Goal: Information Seeking & Learning: Learn about a topic

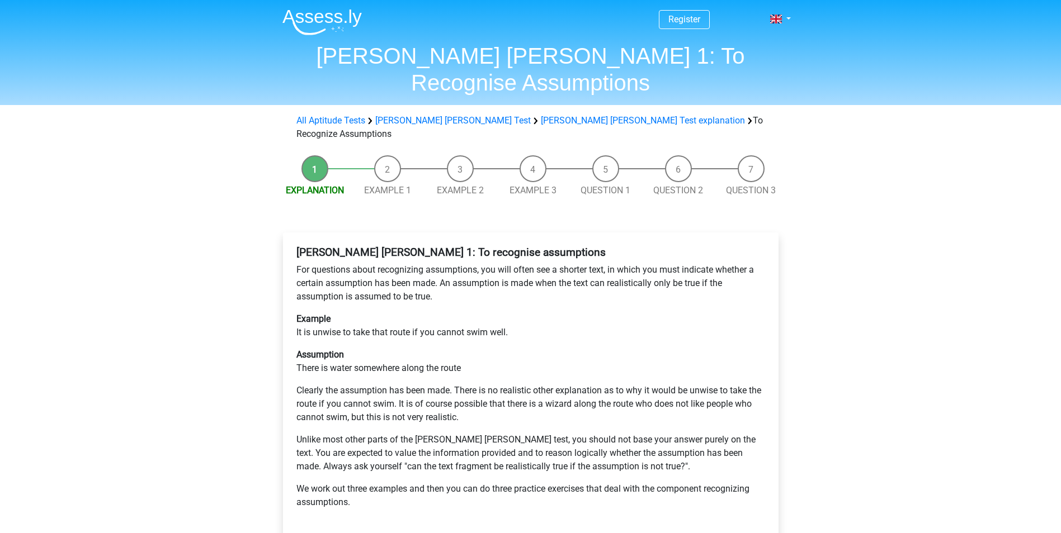
click at [840, 280] on div "Register Nederlands English" at bounding box center [530, 451] width 1061 height 902
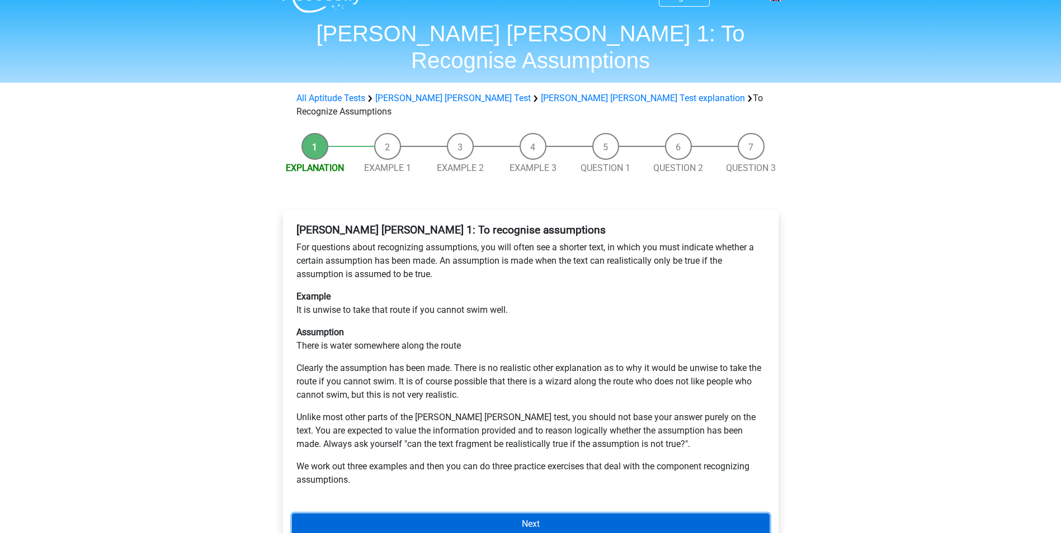
click at [554, 514] on link "Next" at bounding box center [530, 524] width 477 height 21
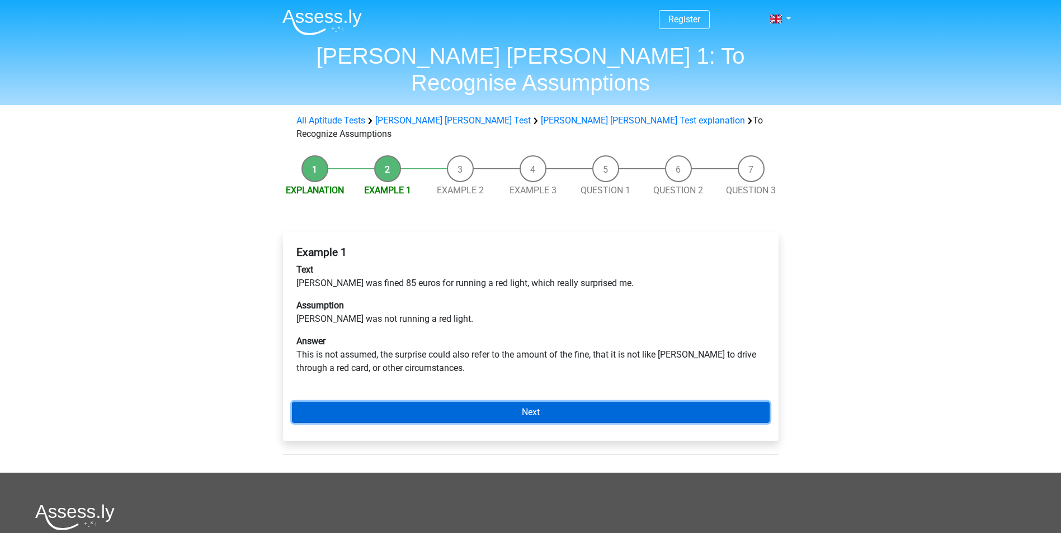
click at [555, 402] on link "Next" at bounding box center [530, 412] width 477 height 21
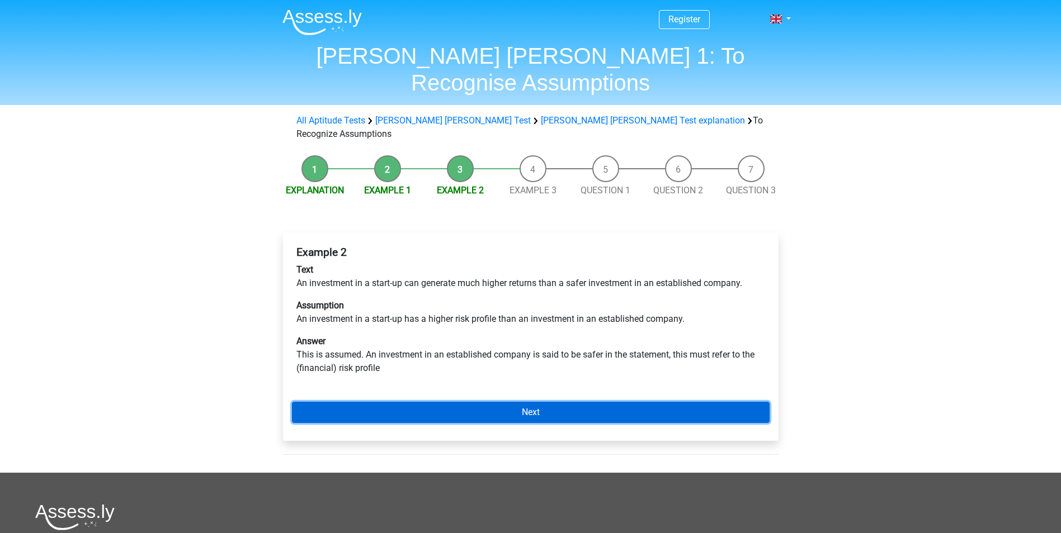
click at [557, 402] on link "Next" at bounding box center [530, 412] width 477 height 21
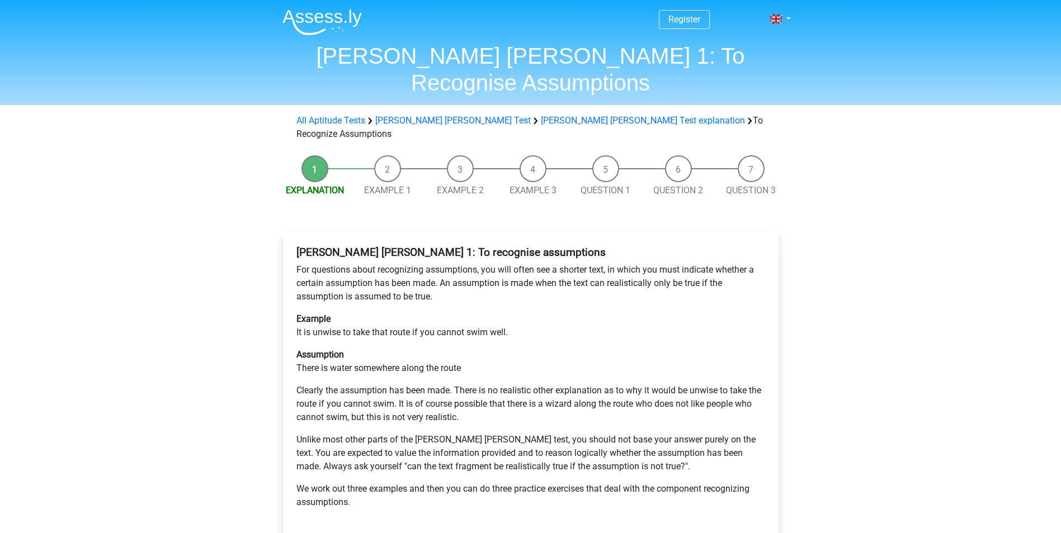
scroll to position [22, 0]
